Goal: Obtain resource: Download file/media

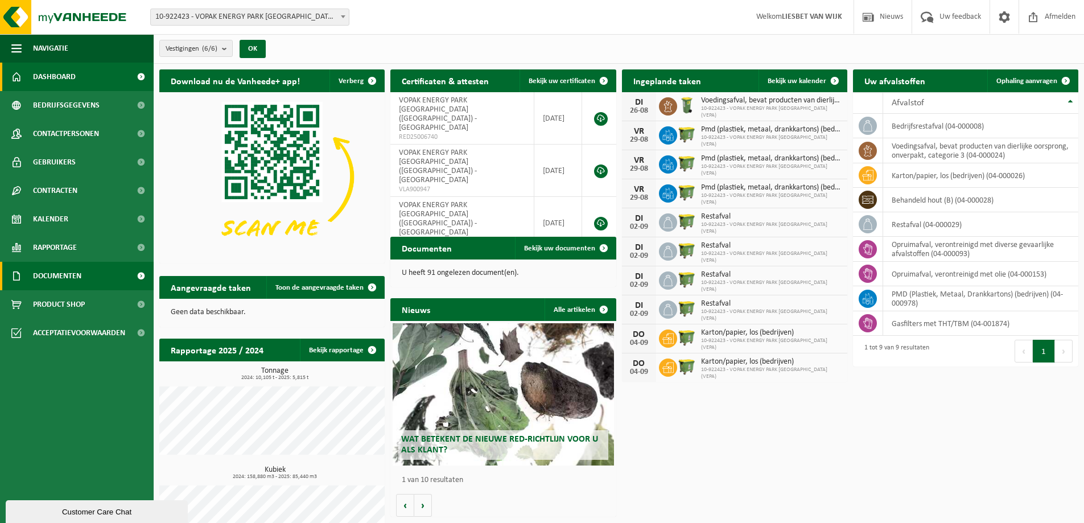
click at [140, 274] on span at bounding box center [141, 276] width 26 height 28
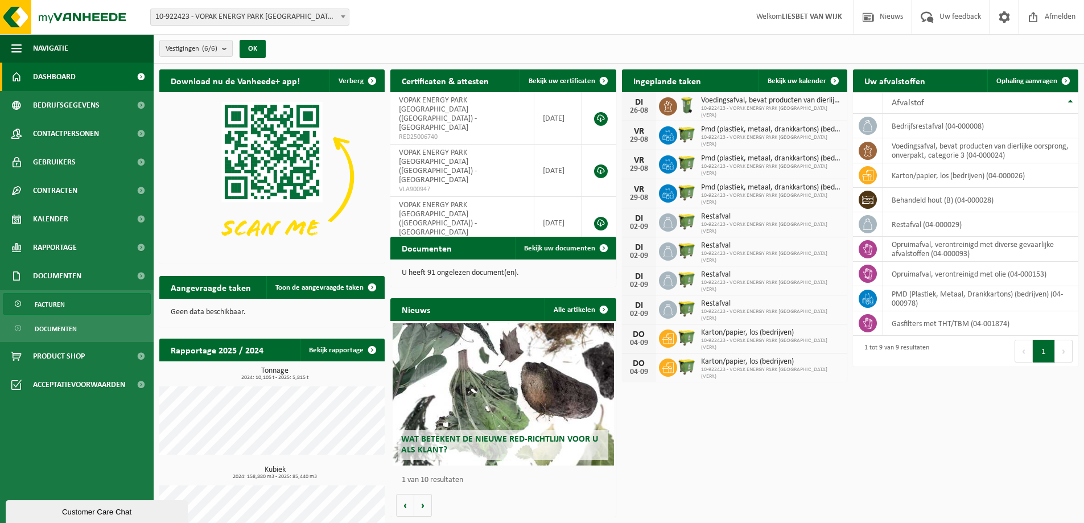
click at [102, 304] on link "Facturen" at bounding box center [77, 304] width 148 height 22
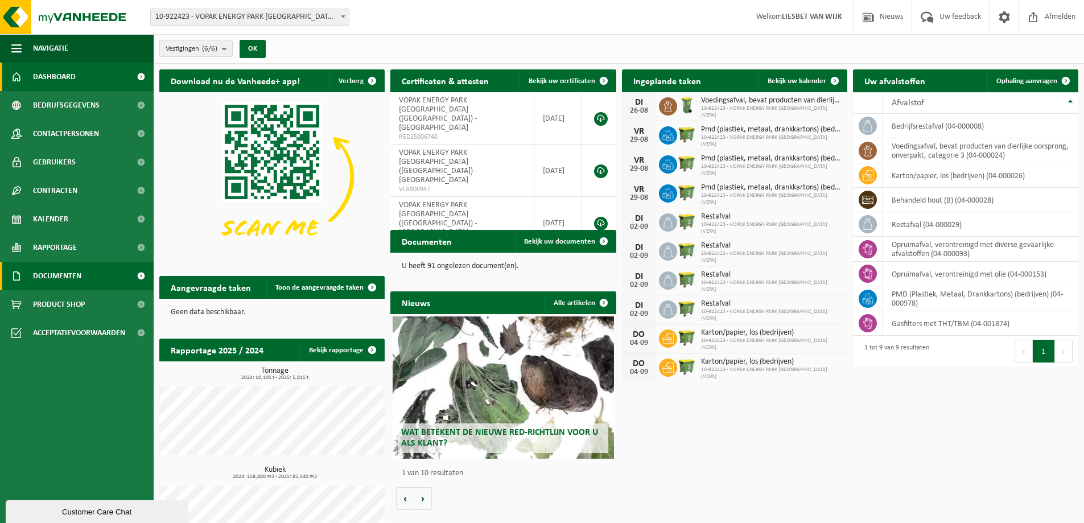
click at [135, 274] on span at bounding box center [141, 276] width 26 height 28
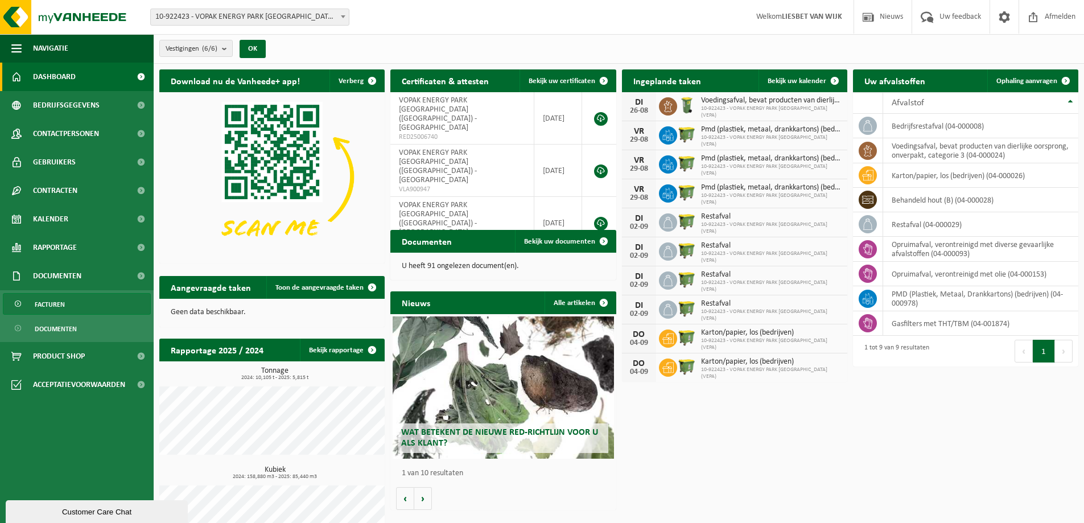
click at [59, 304] on span "Facturen" at bounding box center [50, 305] width 30 height 22
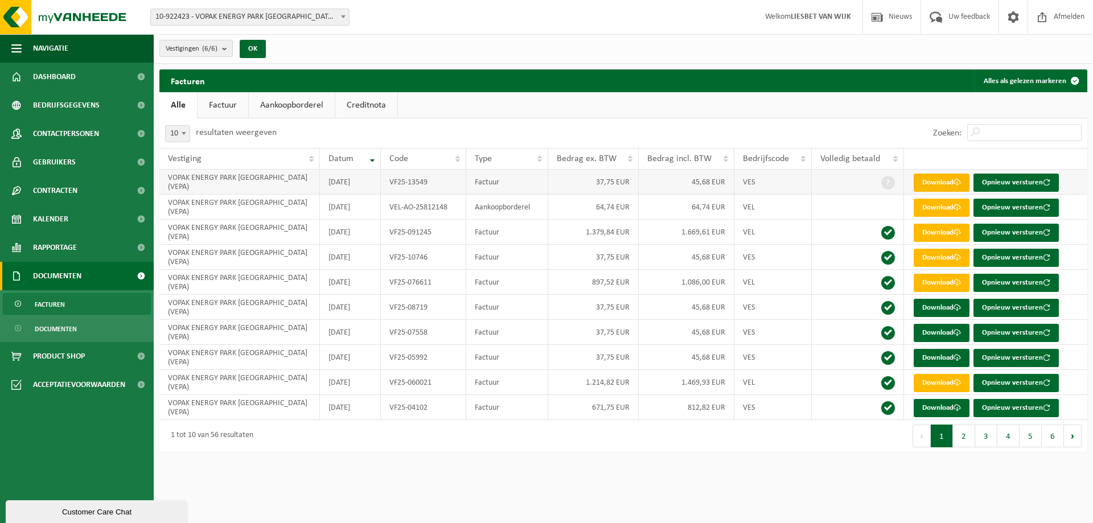
click at [941, 183] on link "Download" at bounding box center [941, 183] width 56 height 18
click at [953, 285] on link "Download" at bounding box center [941, 283] width 56 height 18
